Goal: Communication & Community: Answer question/provide support

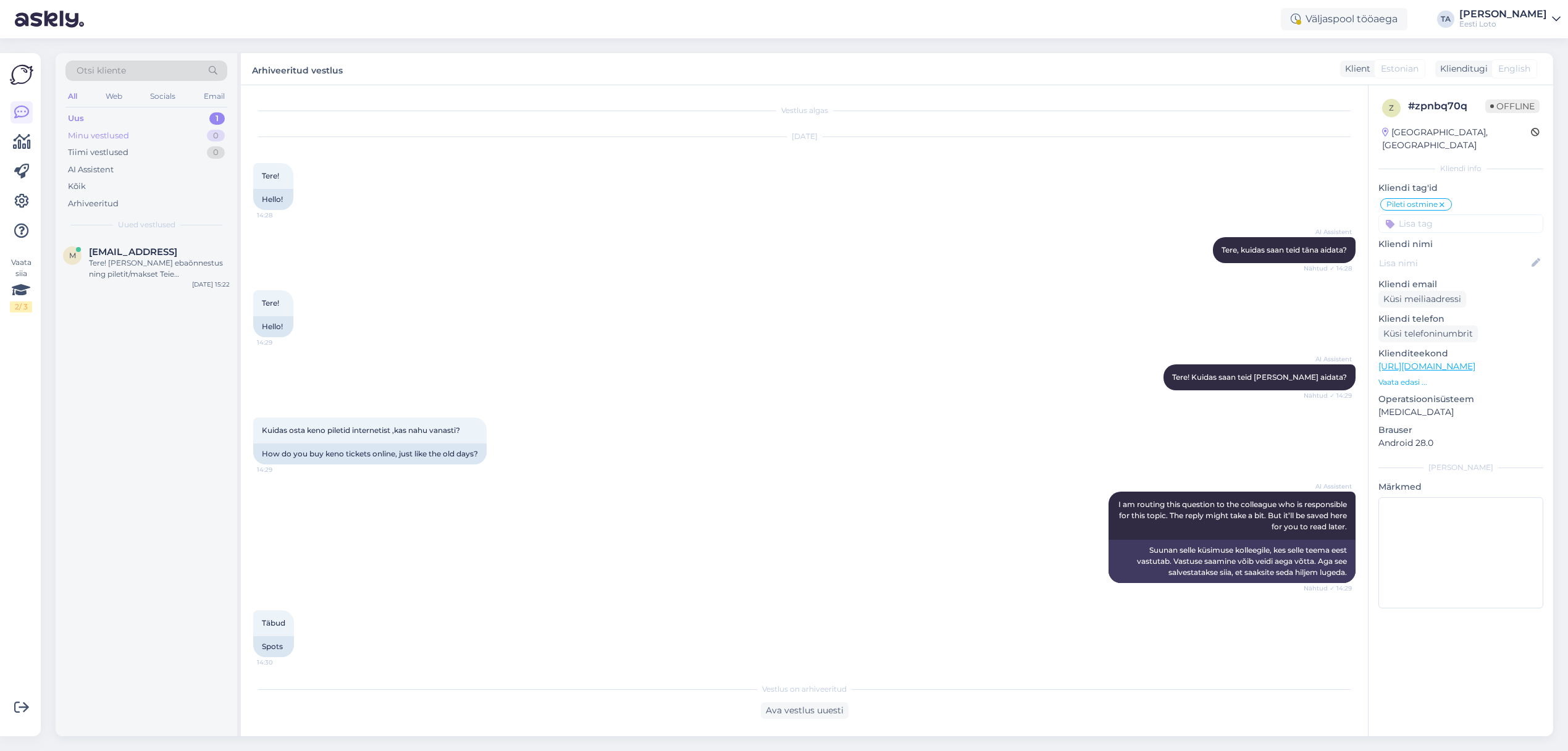
scroll to position [2209, 0]
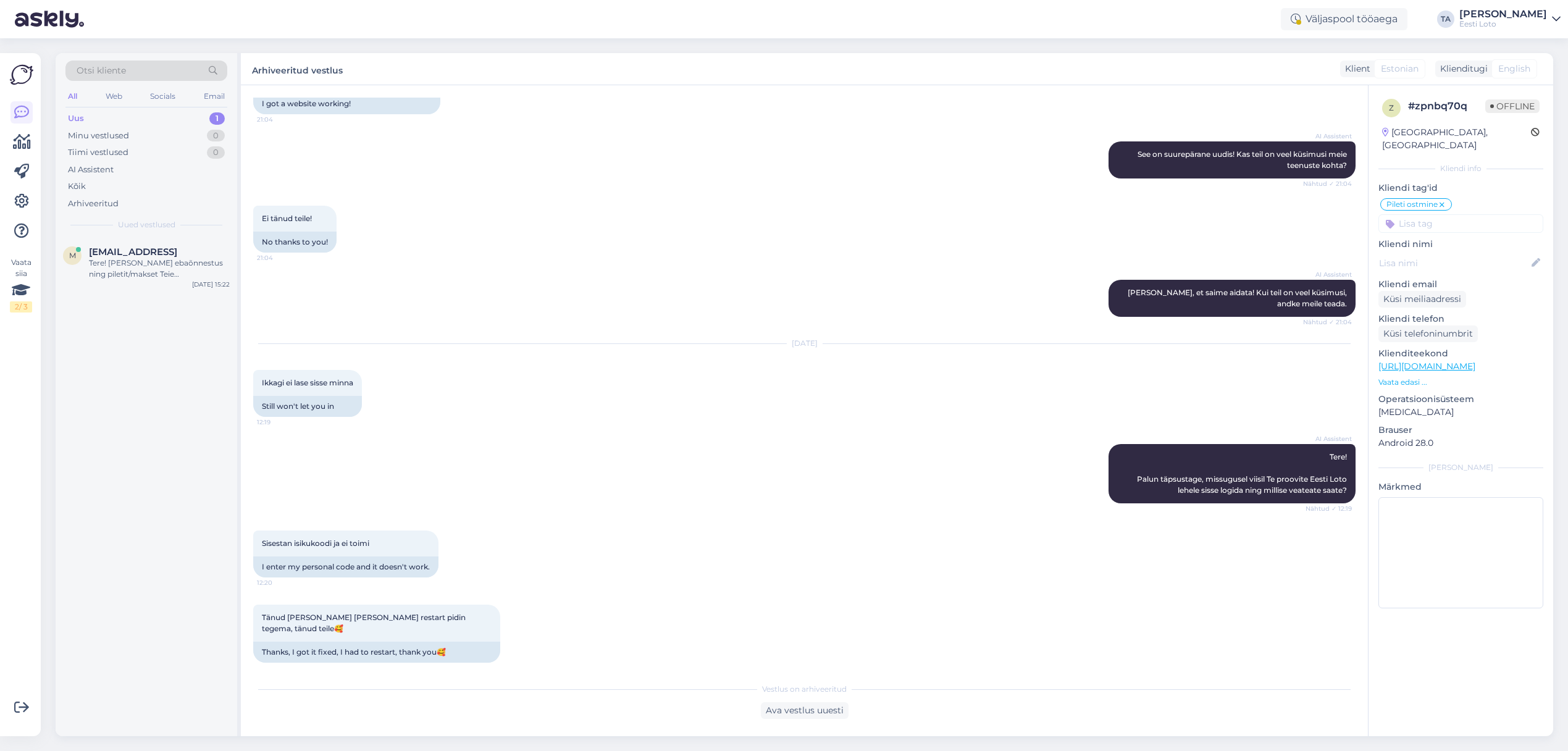
click at [89, 120] on div "Uus 1" at bounding box center [146, 118] width 161 height 17
click at [147, 255] on span "[EMAIL_ADDRESS]" at bounding box center [132, 252] width 88 height 11
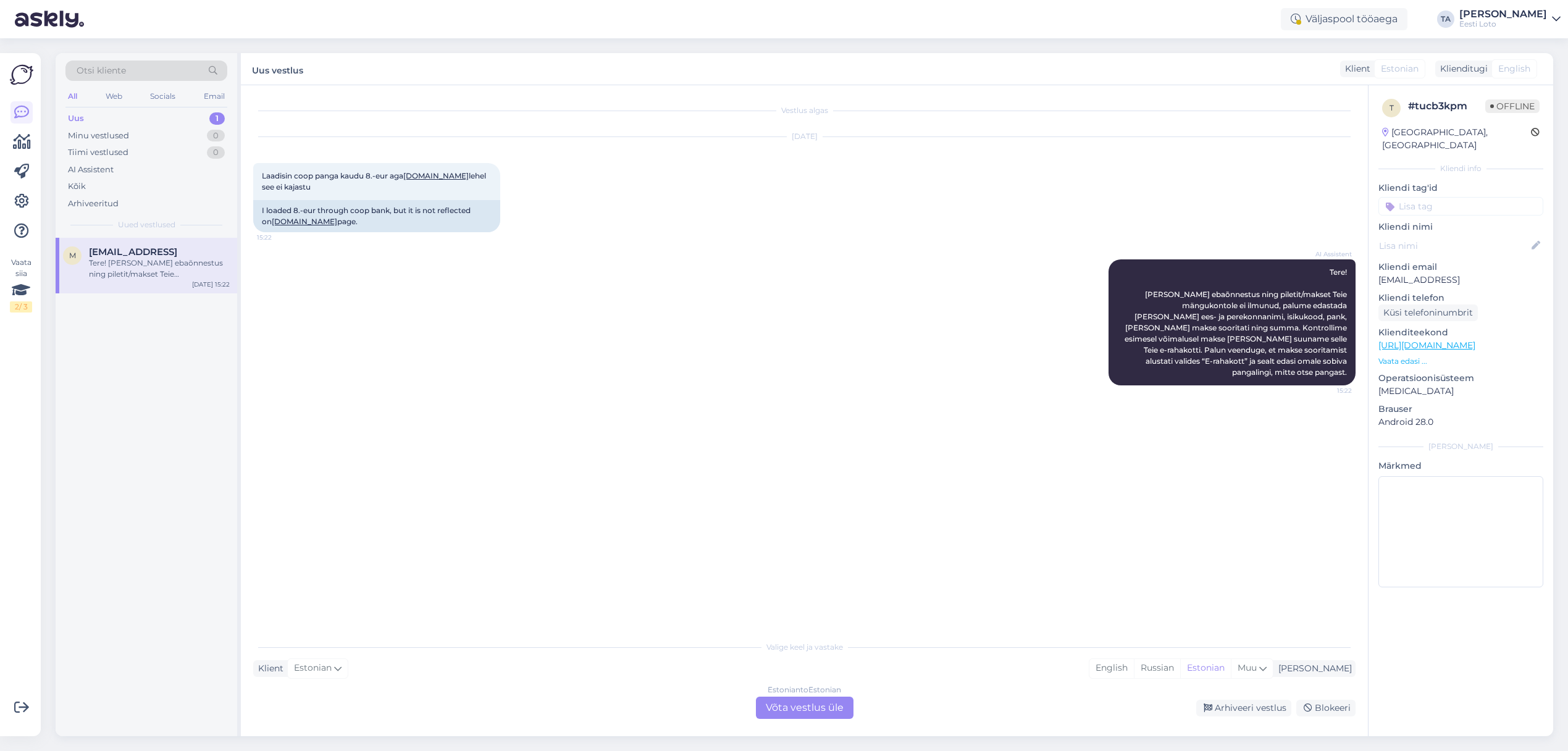
drag, startPoint x: 1498, startPoint y: 270, endPoint x: 1381, endPoint y: 269, distance: 117.0
click at [1381, 274] on p "[EMAIL_ADDRESS]" at bounding box center [1460, 280] width 165 height 13
copy p "[EMAIL_ADDRESS]"
click at [832, 705] on div "Estonian to Estonian Võta vestlus üle" at bounding box center [805, 707] width 98 height 22
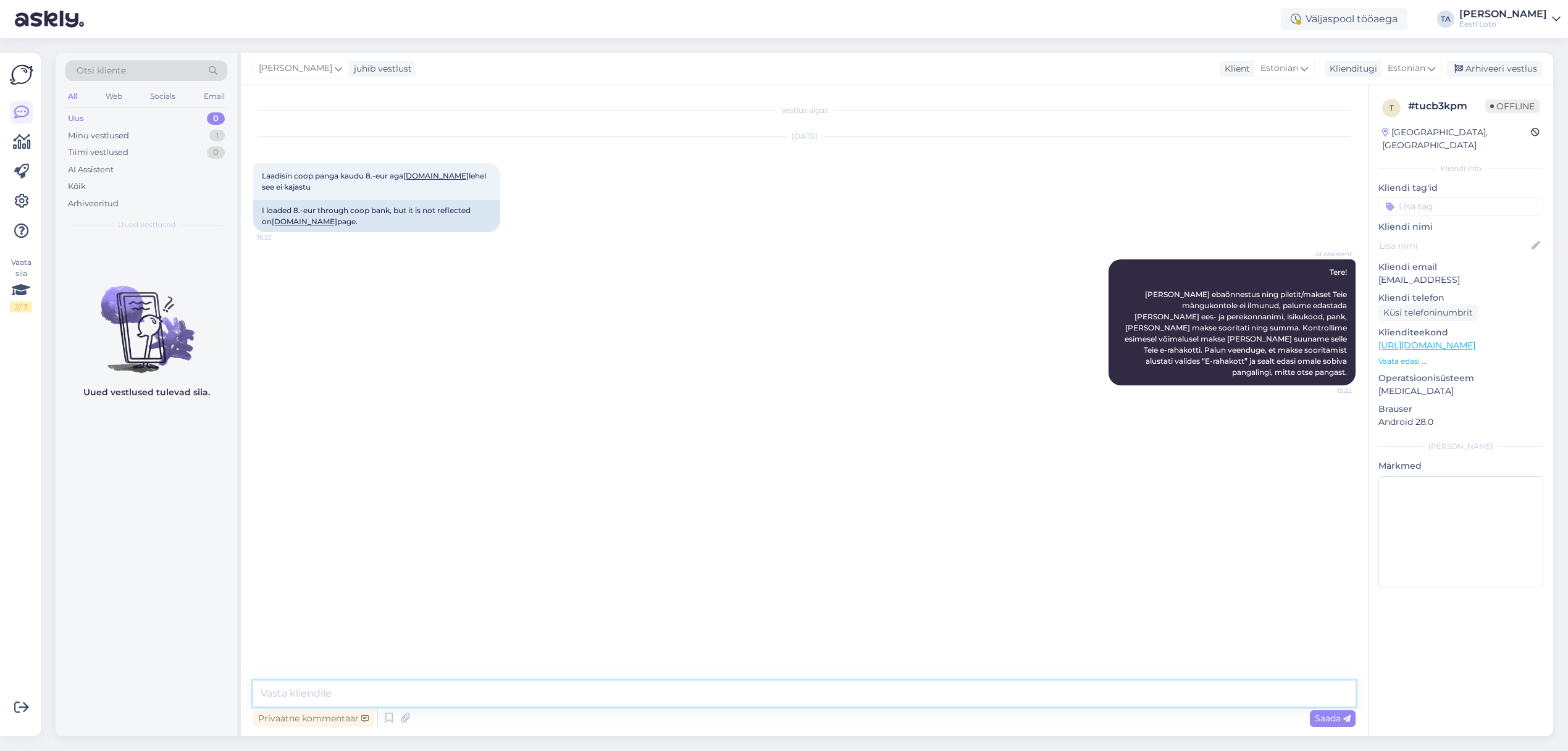
click at [479, 697] on textarea at bounding box center [804, 693] width 1103 height 26
paste textarea "Tere Täname Teid kirja eest. Sissemakse peab toimuma läbi Eesti Loto kodulehe, …"
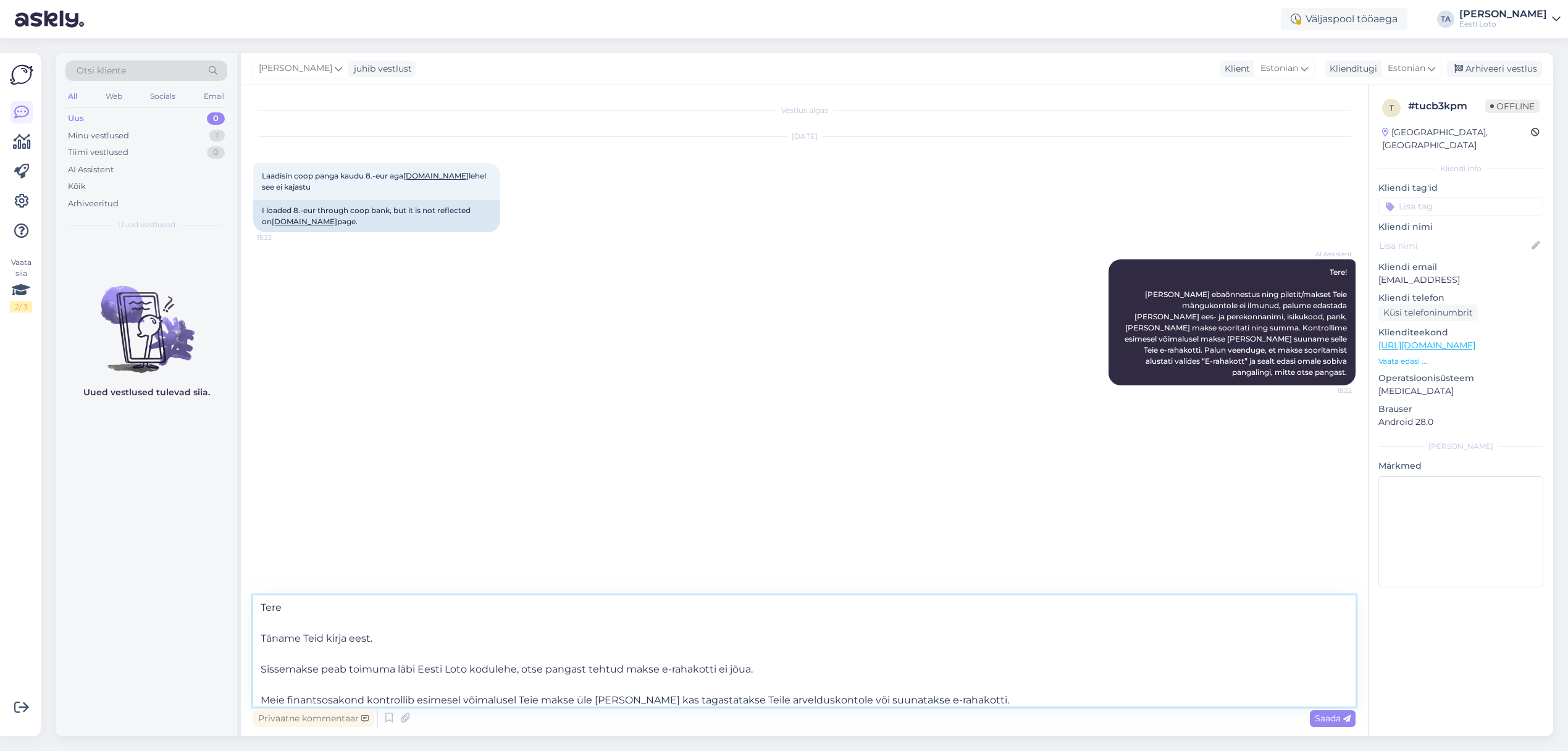
drag, startPoint x: 377, startPoint y: 643, endPoint x: 243, endPoint y: 637, distance: 134.1
click at [253, 637] on textarea "Tere Täname Teid kirja eest. Sissemakse peab toimuma läbi Eesti Loto kodulehe, …" at bounding box center [804, 651] width 1103 height 111
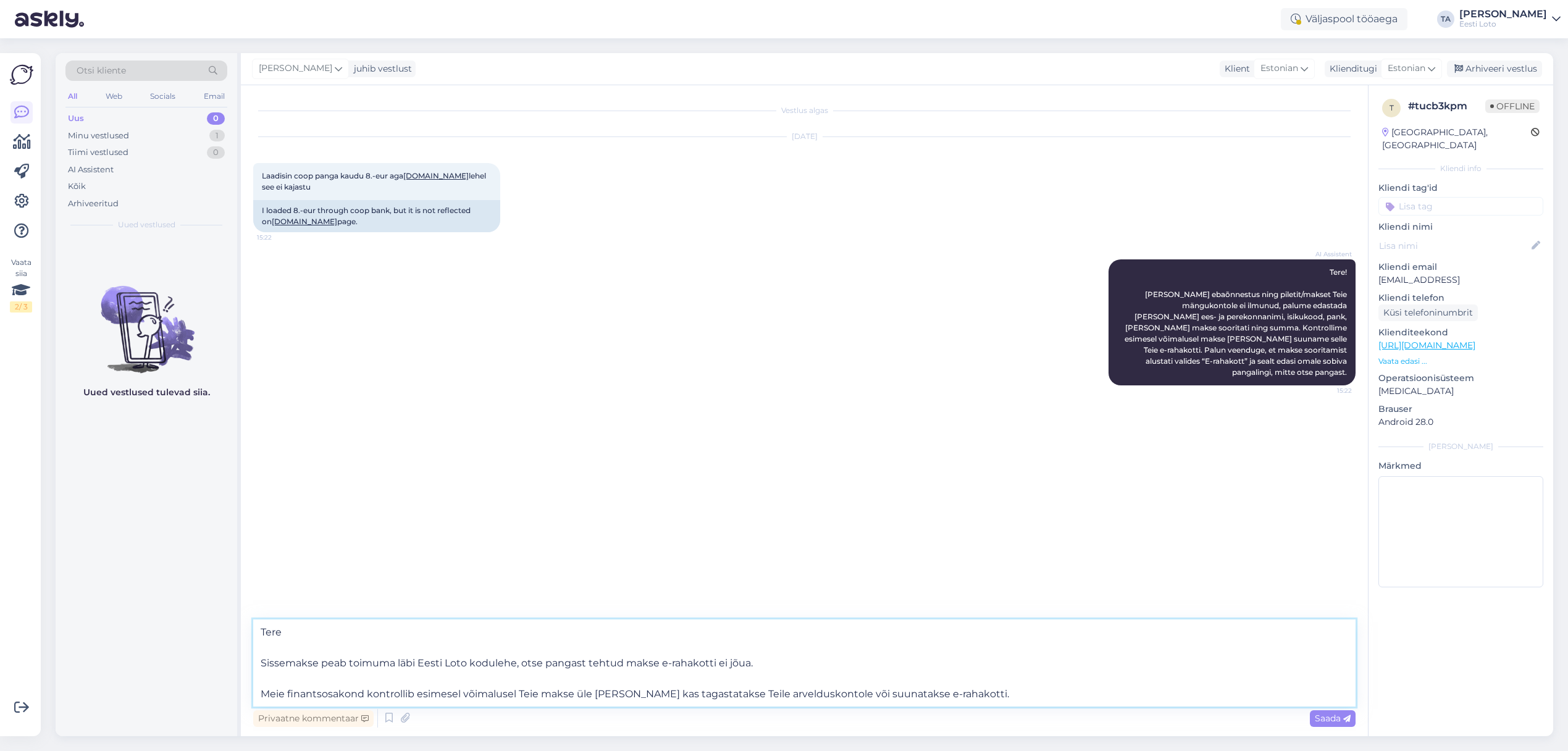
drag, startPoint x: 754, startPoint y: 663, endPoint x: 251, endPoint y: 655, distance: 503.1
click at [253, 655] on textarea "Tere Sissemakse peab toimuma läbi Eesti Loto kodulehe, otse pangast tehtud maks…" at bounding box center [804, 662] width 1103 height 87
click at [260, 693] on textarea "Tere Meie finantsosakond kontrollib esimesel võimalusel Teie makse üle [PERSON_…" at bounding box center [804, 670] width 1103 height 72
click at [1004, 691] on textarea "Tere Meie finantsosakond kontrollib esimesel võimalusel Teie makse üle [PERSON_…" at bounding box center [804, 686] width 1103 height 41
type textarea "Tere Meie finantsosakond kontrollib esimesel võimalusel Teie makse üle [PERSON_…"
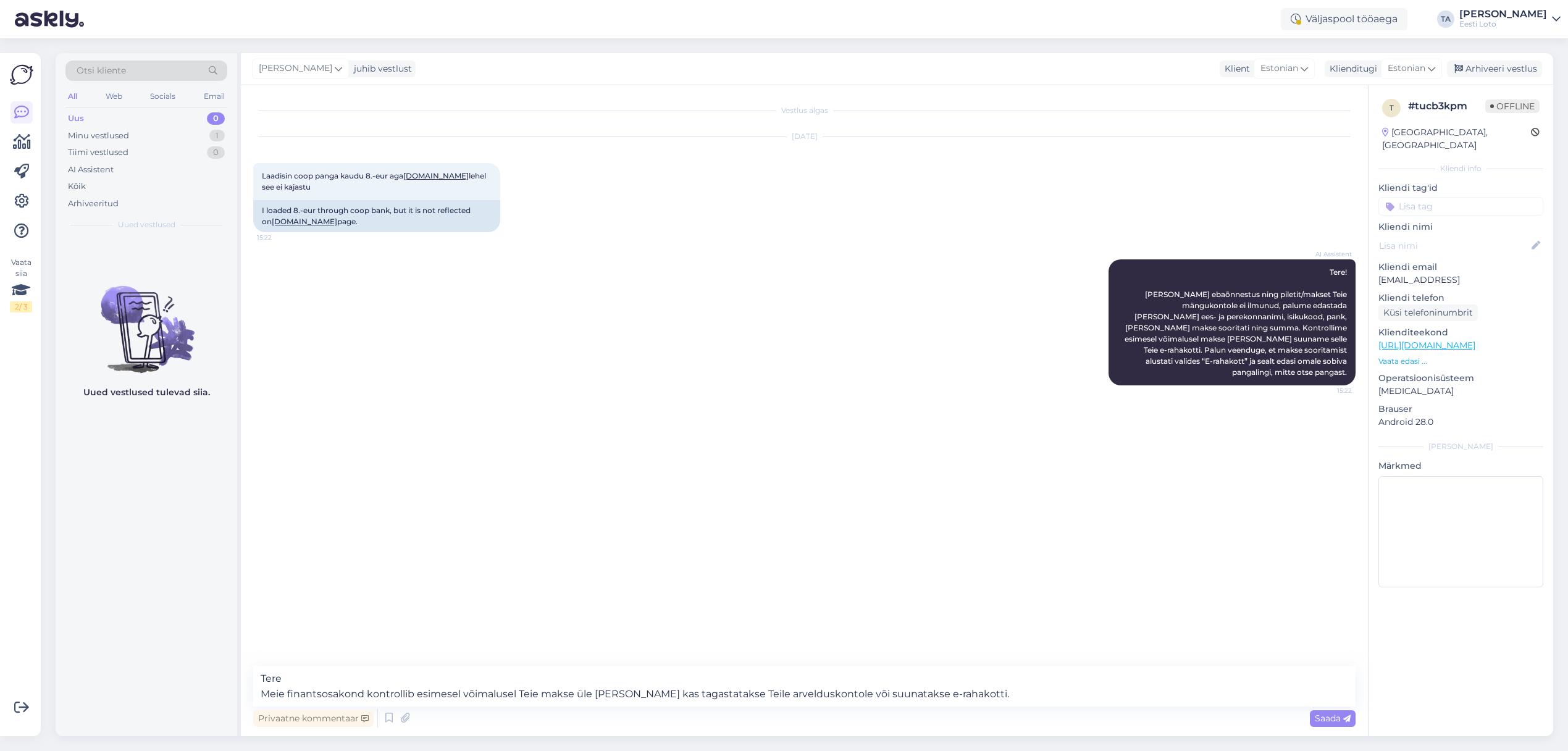
click at [1331, 717] on span "Saada" at bounding box center [1332, 718] width 36 height 11
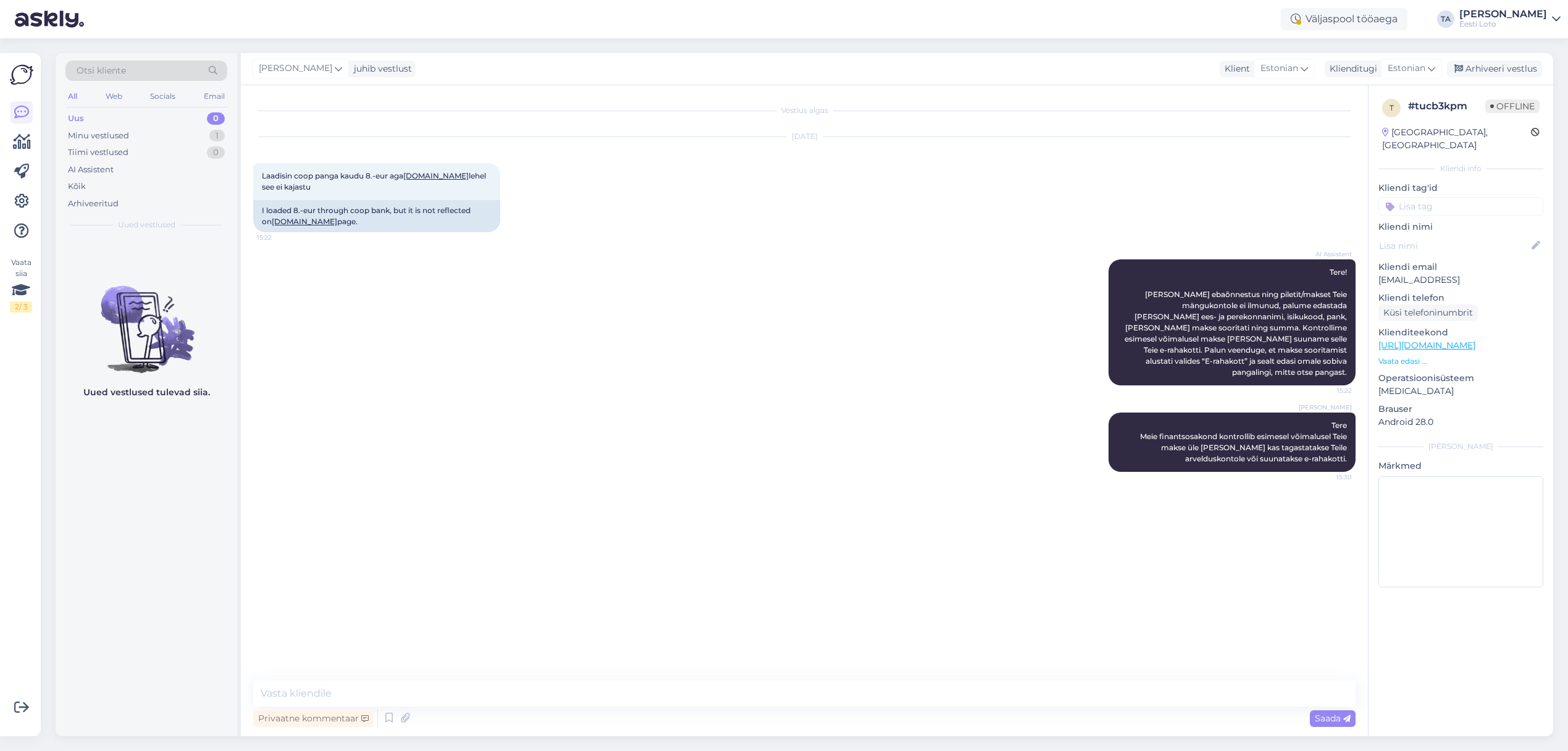
click at [1441, 197] on input at bounding box center [1460, 206] width 165 height 18
type input "ülek"
click at [1450, 236] on span "Ülekanne" at bounding box center [1461, 240] width 35 height 8
click at [1477, 57] on div "[PERSON_NAME] juhib vestlust Klient [DEMOGRAPHIC_DATA] Klienditugi Estonian Arh…" at bounding box center [897, 69] width 1312 height 32
click at [1478, 67] on div "Arhiveeri vestlus" at bounding box center [1495, 69] width 95 height 16
